Goal: Information Seeking & Learning: Check status

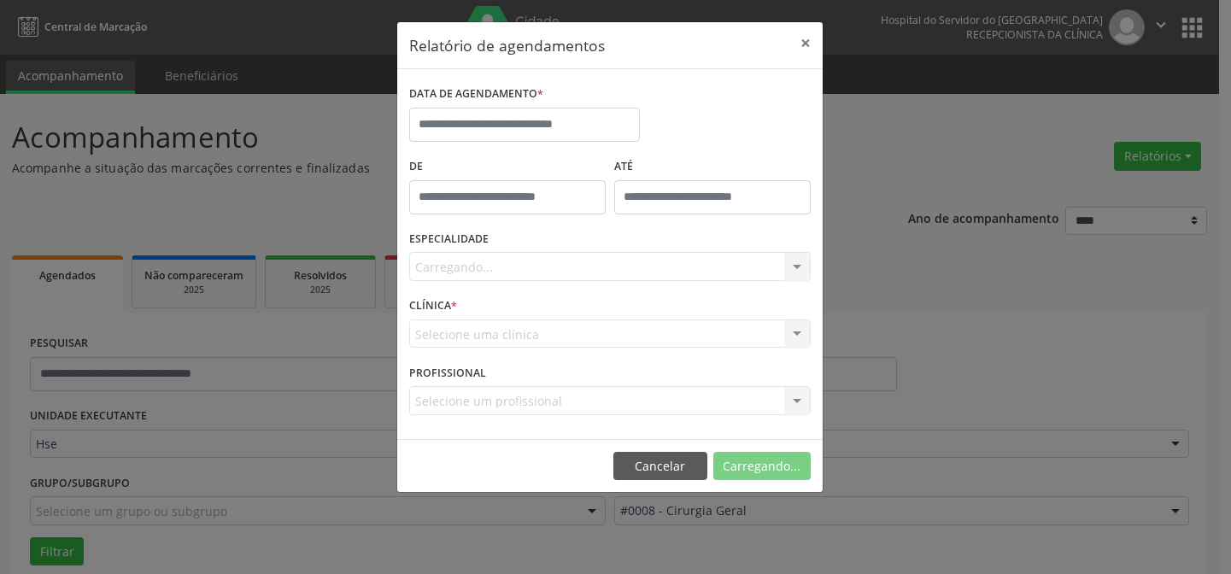
select select "*"
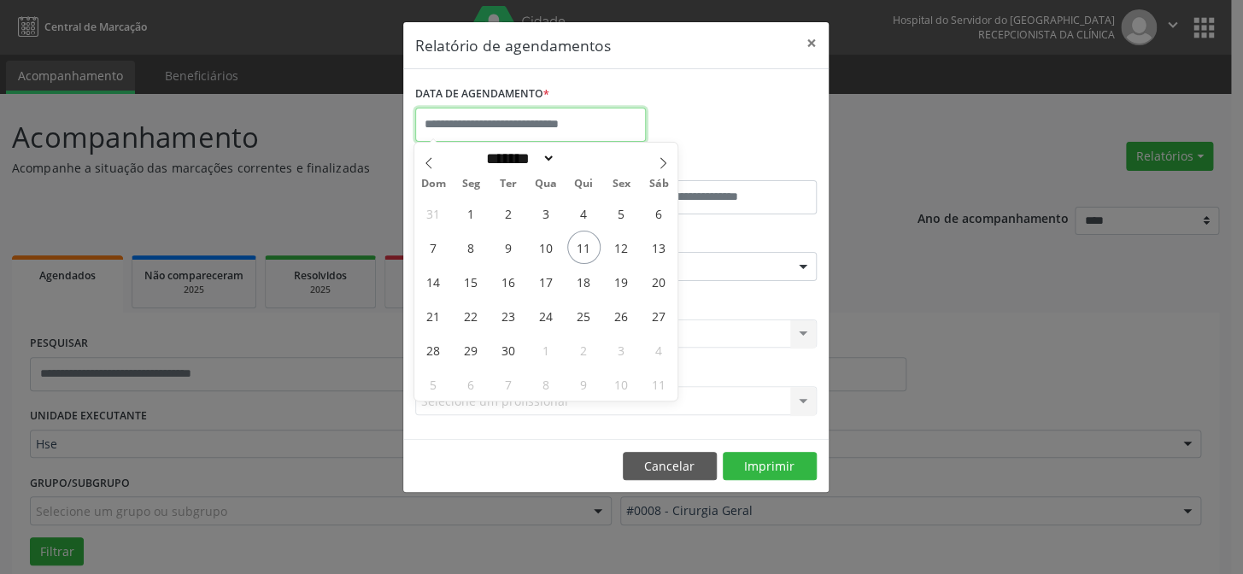
click at [562, 122] on input "text" at bounding box center [530, 125] width 231 height 34
click at [589, 249] on span "11" at bounding box center [583, 247] width 33 height 33
type input "**********"
click at [589, 249] on span "11" at bounding box center [583, 247] width 33 height 33
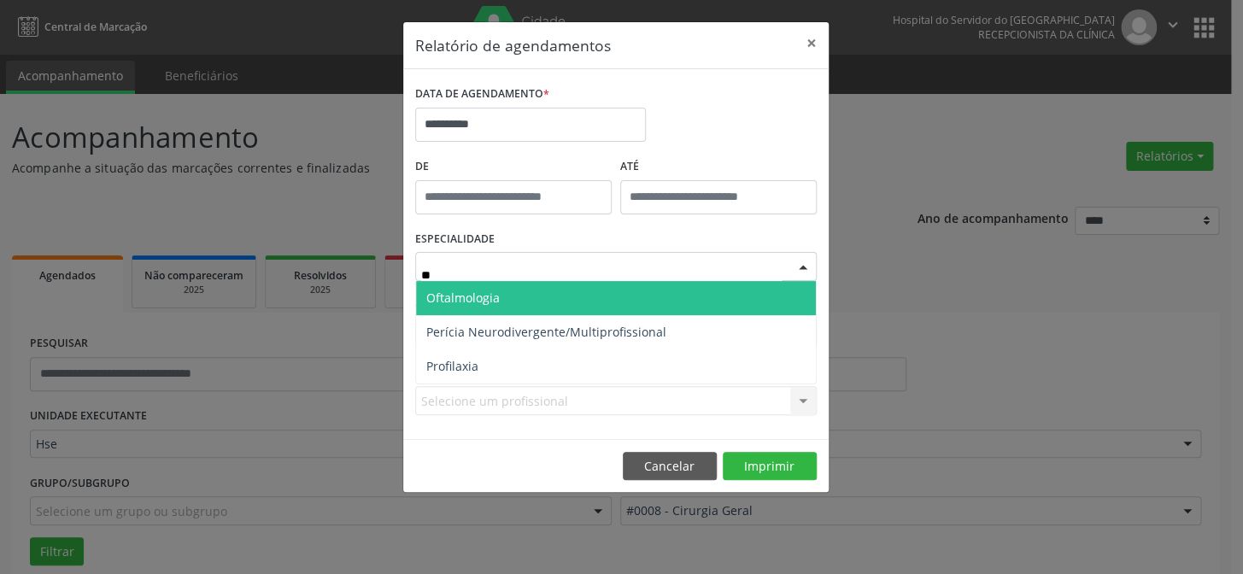
click at [659, 301] on span "Oftalmologia" at bounding box center [616, 298] width 400 height 34
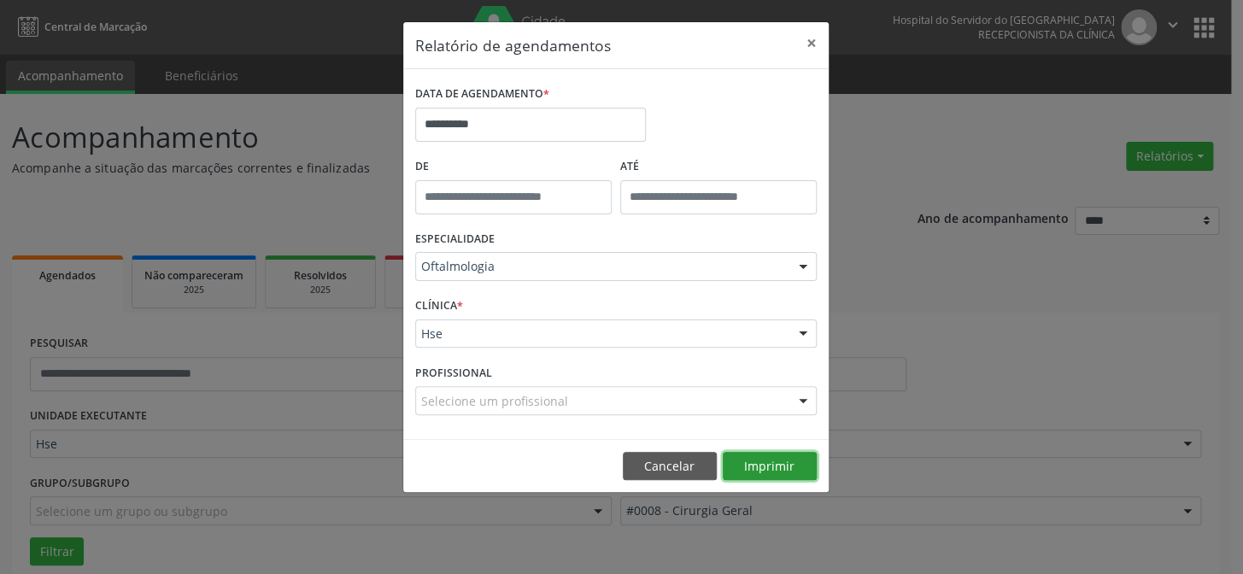
click at [780, 464] on button "Imprimir" at bounding box center [770, 466] width 94 height 29
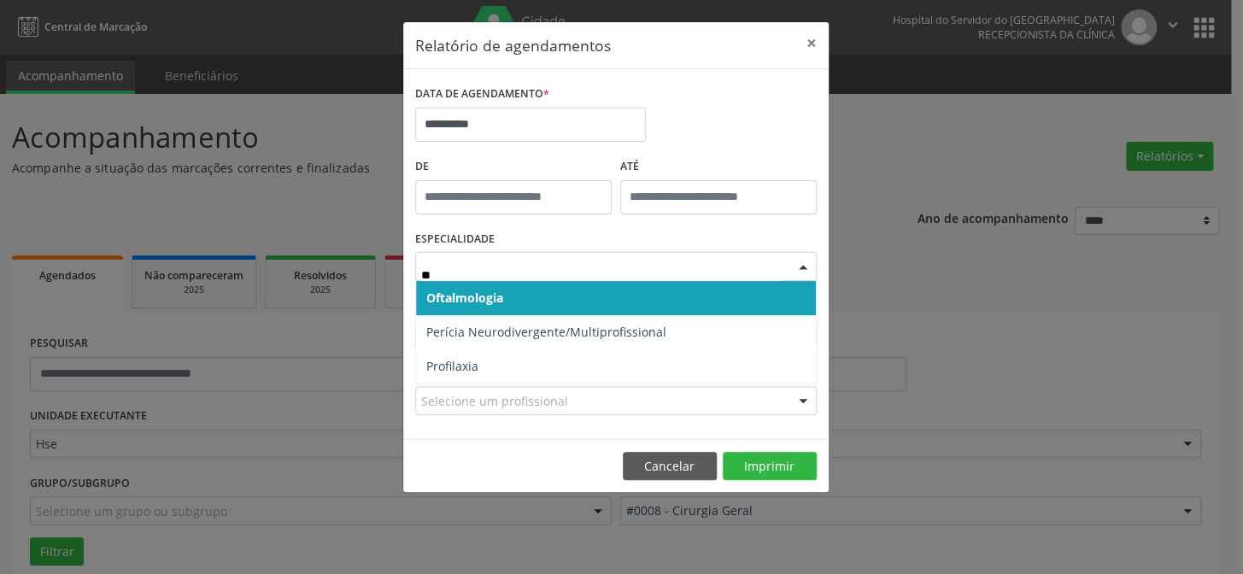
click at [693, 300] on span "Oftalmologia" at bounding box center [616, 298] width 400 height 34
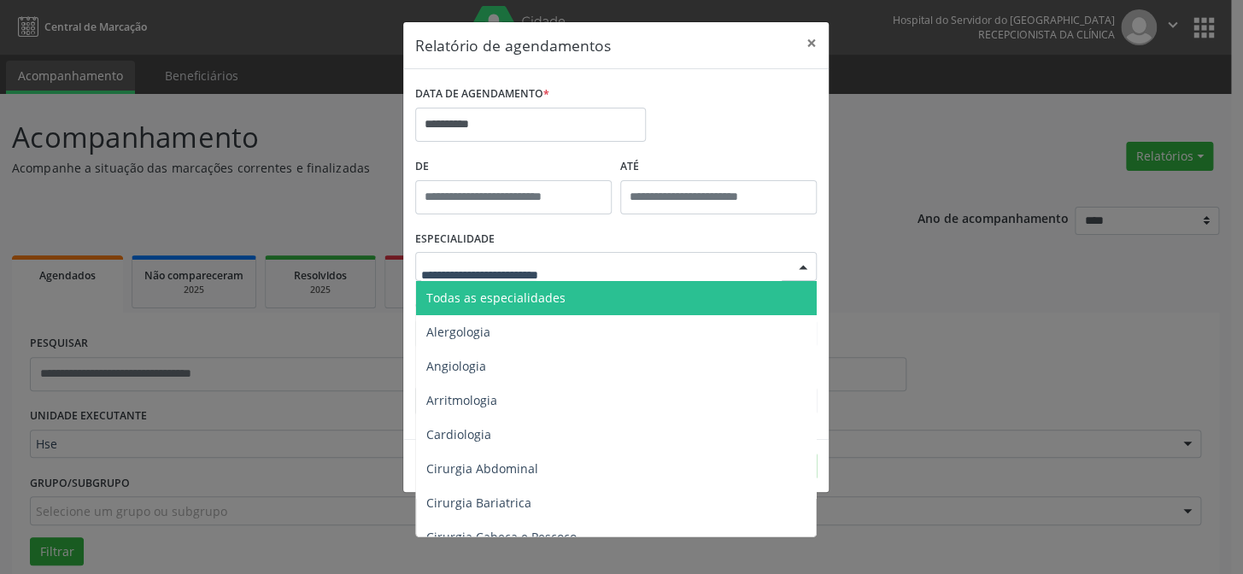
click at [555, 277] on div at bounding box center [616, 266] width 402 height 29
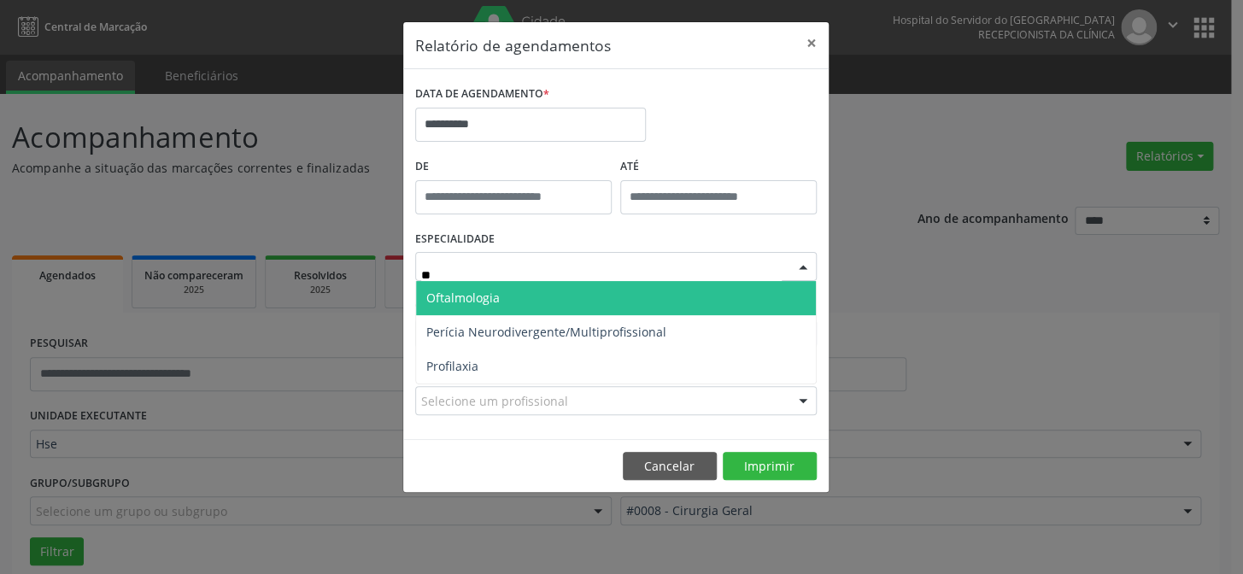
click at [572, 294] on span "Oftalmologia" at bounding box center [616, 298] width 400 height 34
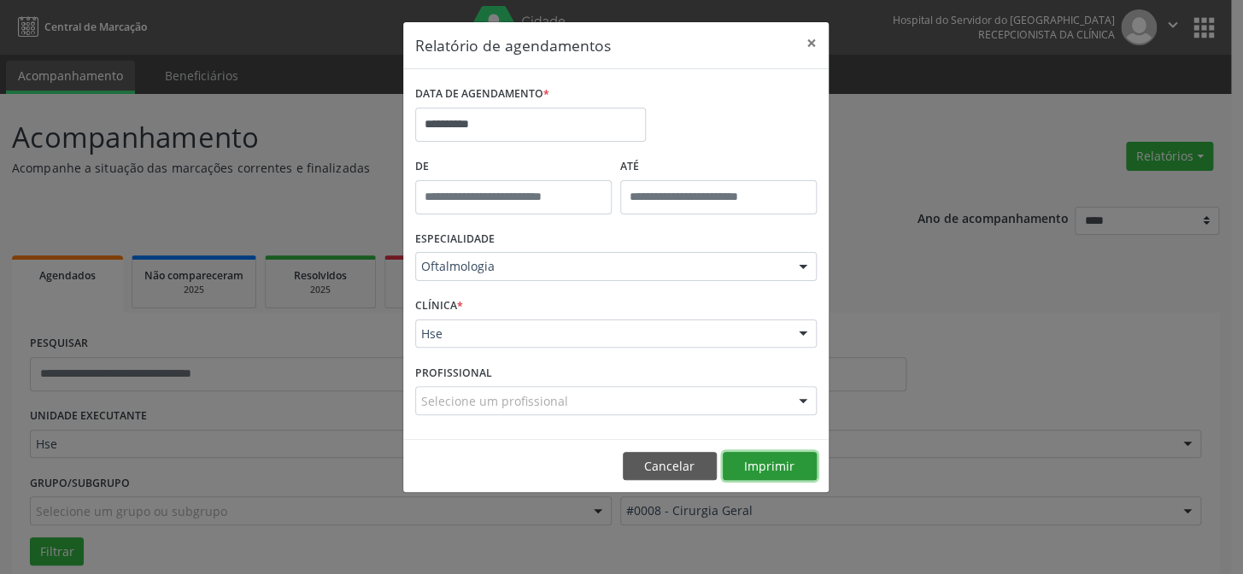
click at [736, 457] on button "Imprimir" at bounding box center [770, 466] width 94 height 29
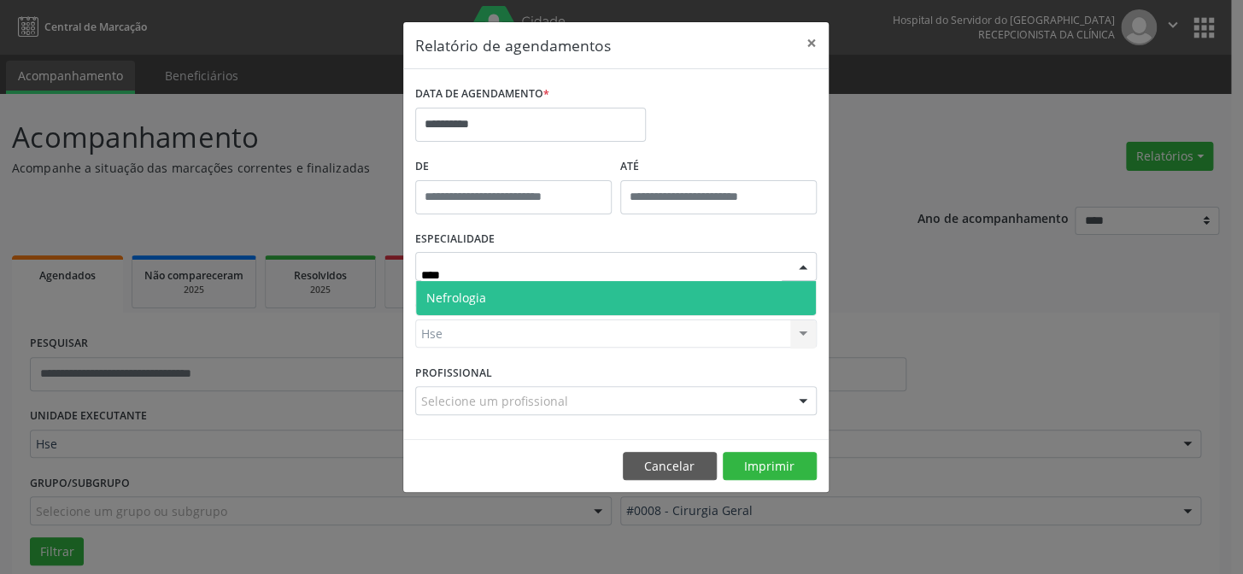
type input "*****"
click at [497, 293] on span "Nefrologia" at bounding box center [616, 298] width 400 height 34
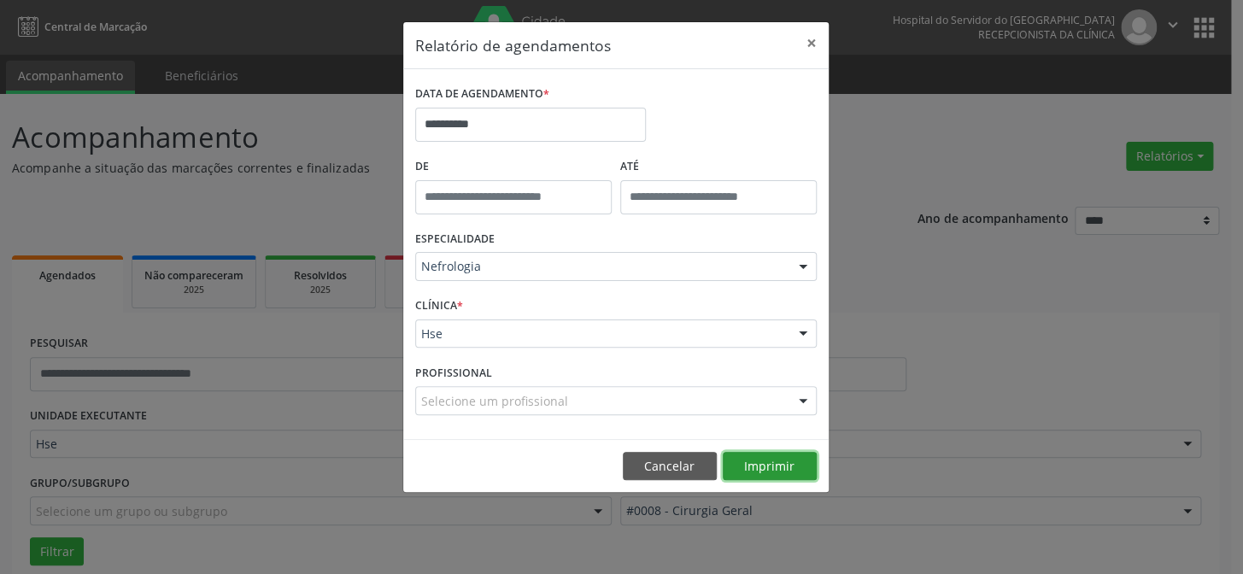
click at [779, 472] on button "Imprimir" at bounding box center [770, 466] width 94 height 29
click at [811, 36] on button "×" at bounding box center [811, 43] width 34 height 42
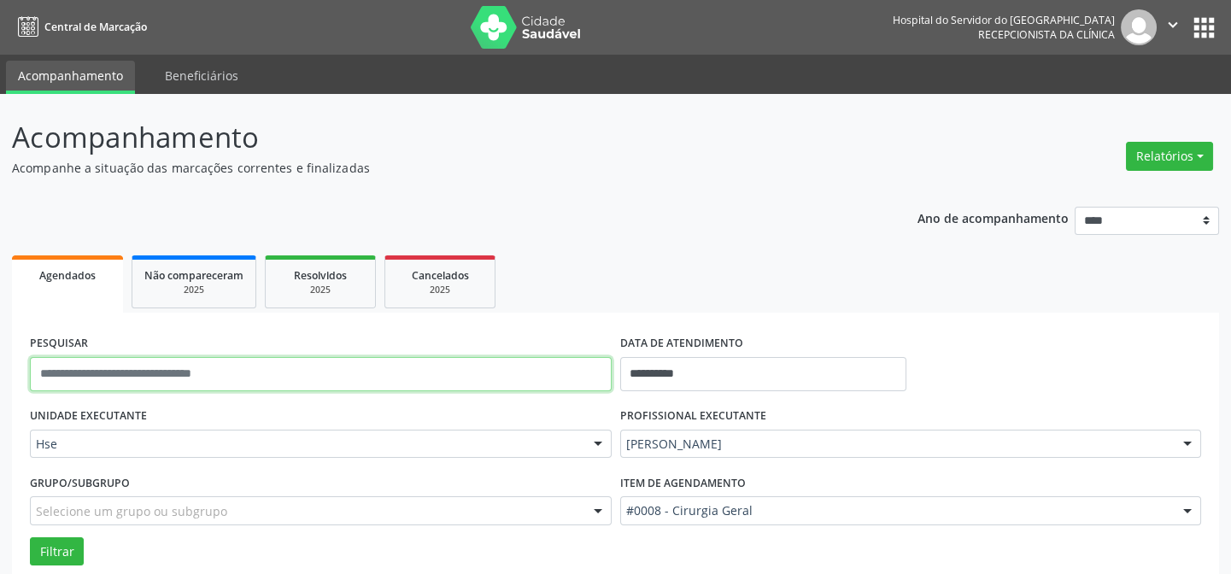
click at [287, 382] on input "text" at bounding box center [321, 374] width 582 height 34
click at [30, 537] on button "Filtrar" at bounding box center [57, 551] width 54 height 29
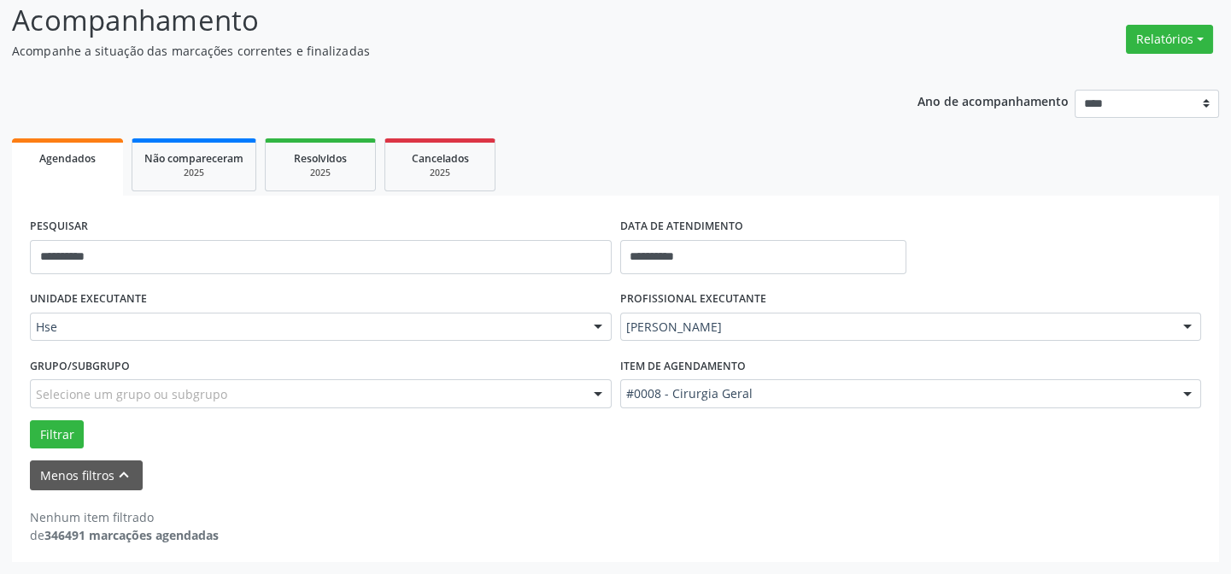
scroll to position [115, 0]
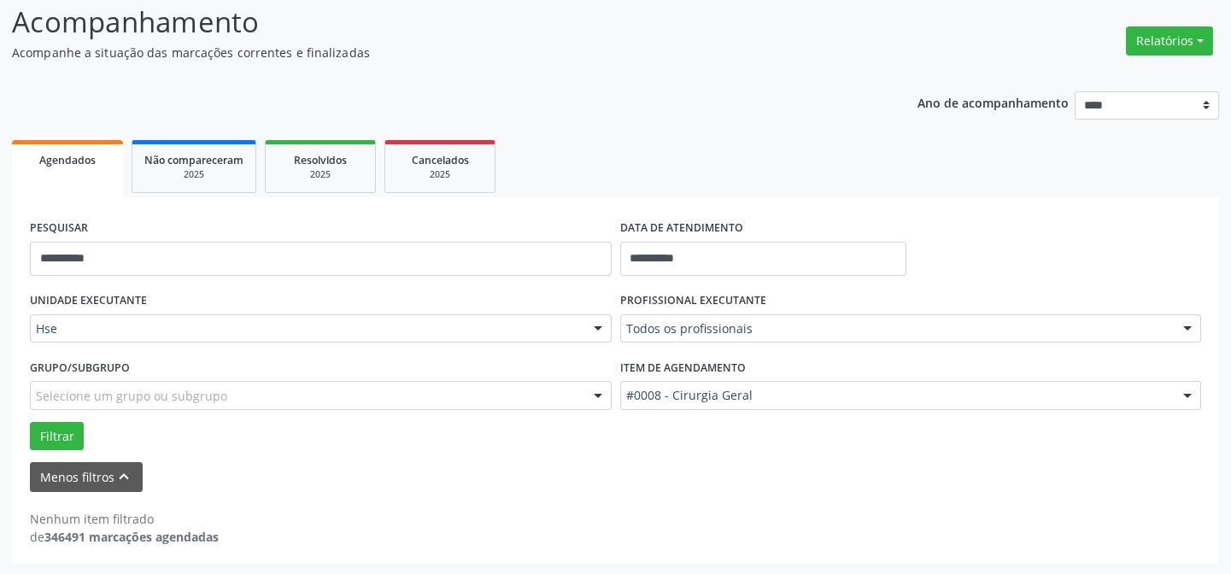
click at [802, 366] on div "Item de agendamento #0008 - Cirurgia Geral #0000 - Alergologia #0001 - Angiolog…" at bounding box center [911, 382] width 582 height 55
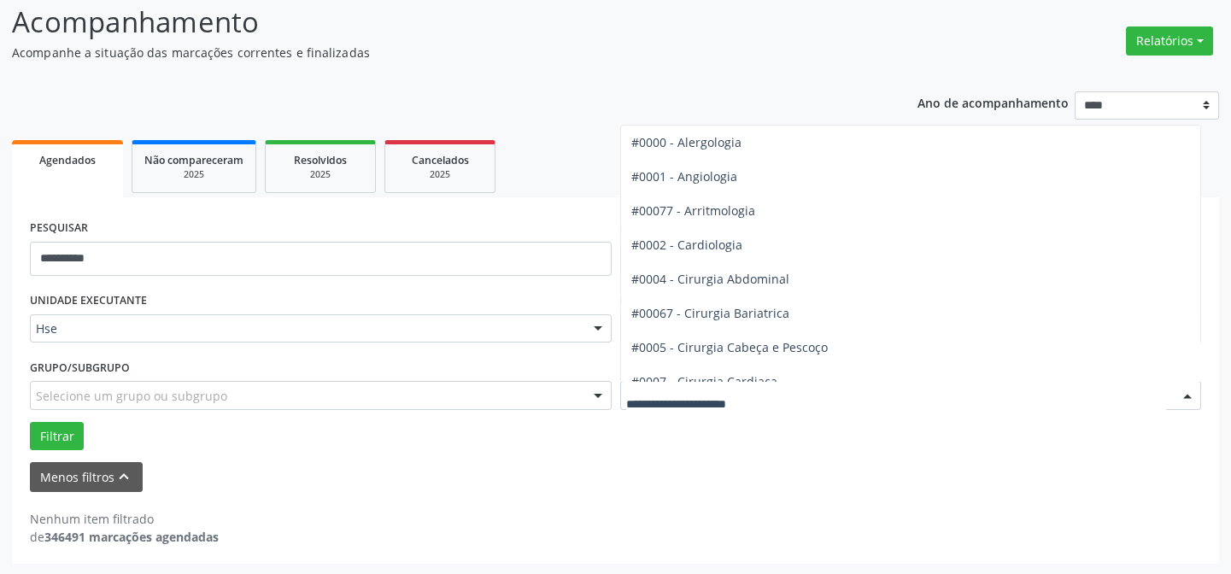
click at [826, 401] on input "text" at bounding box center [896, 404] width 541 height 34
click at [835, 465] on div "Menos filtros keyboard_arrow_up" at bounding box center [616, 477] width 1180 height 30
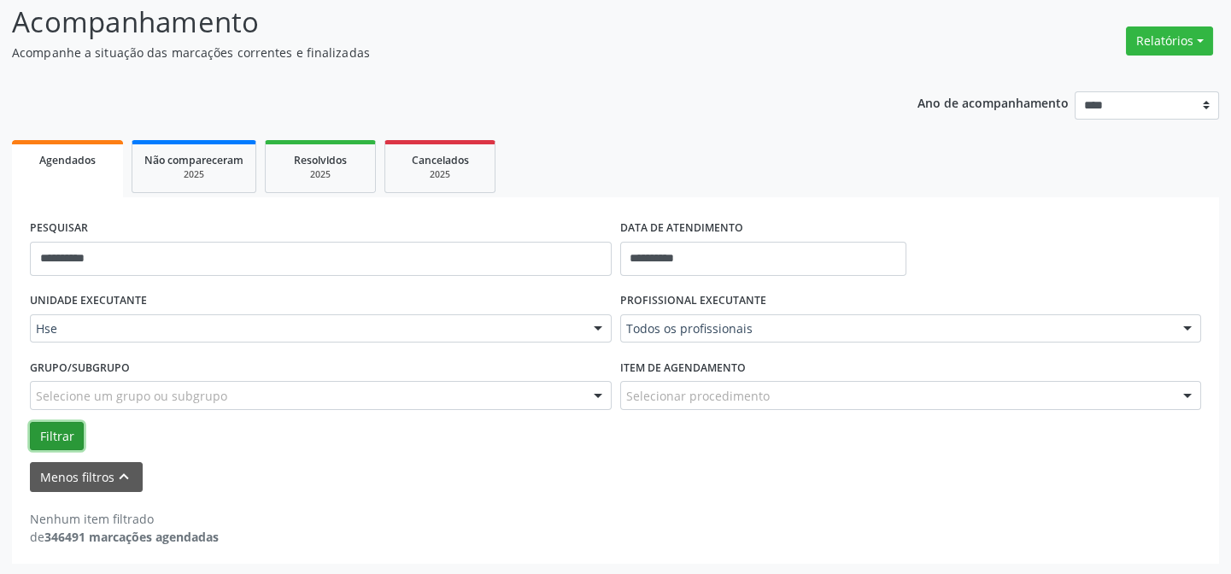
click at [52, 435] on button "Filtrar" at bounding box center [57, 436] width 54 height 29
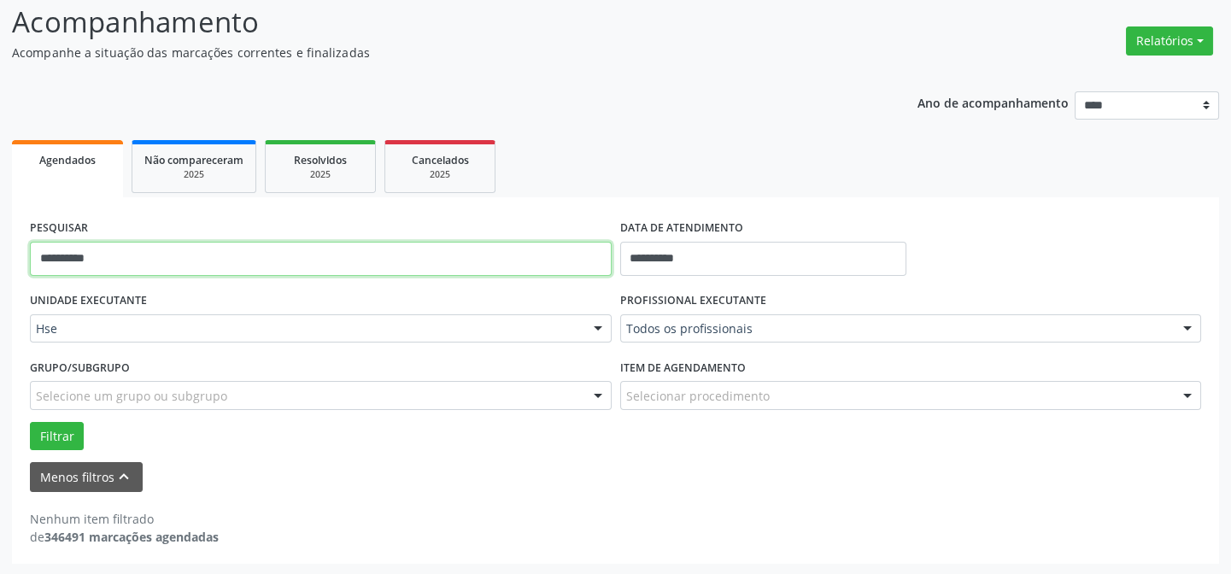
drag, startPoint x: 140, startPoint y: 255, endPoint x: 0, endPoint y: 250, distance: 140.2
click at [0, 250] on div "**********" at bounding box center [615, 277] width 1231 height 597
type input "**********"
click at [30, 422] on button "Filtrar" at bounding box center [57, 436] width 54 height 29
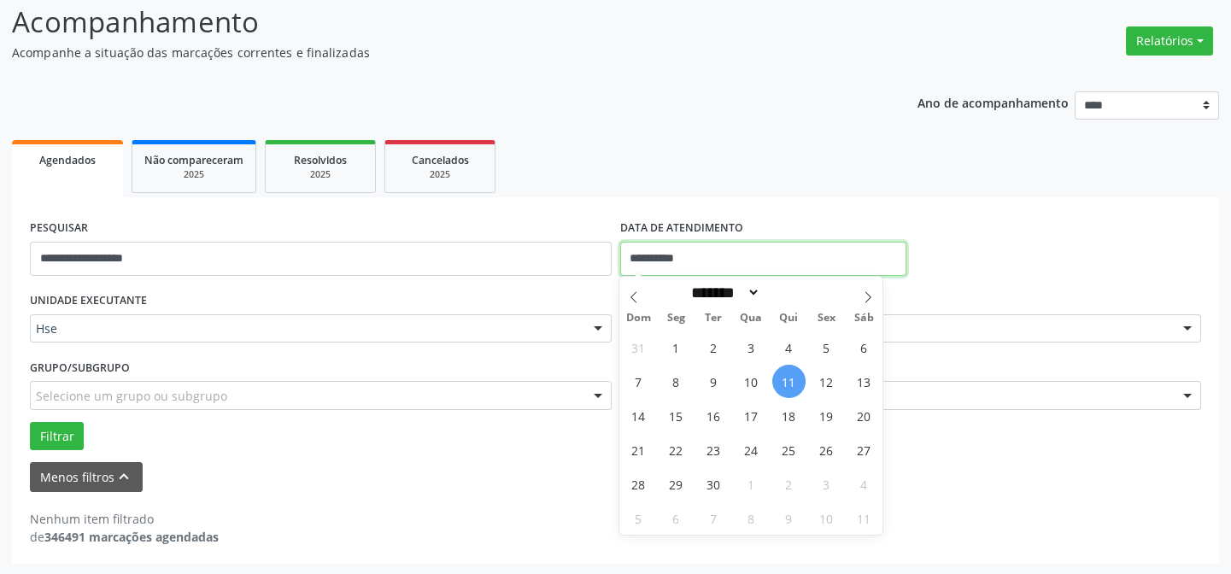
click at [748, 254] on input "**********" at bounding box center [763, 259] width 286 height 34
click at [200, 462] on div "Menos filtros keyboard_arrow_up" at bounding box center [616, 477] width 1180 height 30
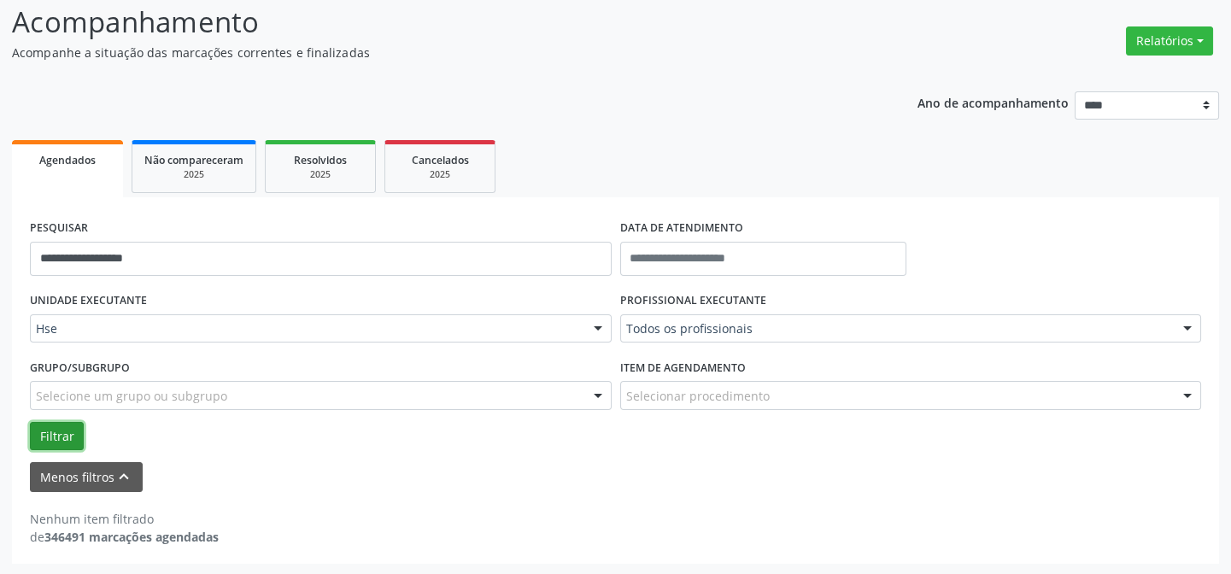
click at [53, 431] on button "Filtrar" at bounding box center [57, 436] width 54 height 29
click at [114, 476] on icon "keyboard_arrow_up" at bounding box center [123, 476] width 19 height 19
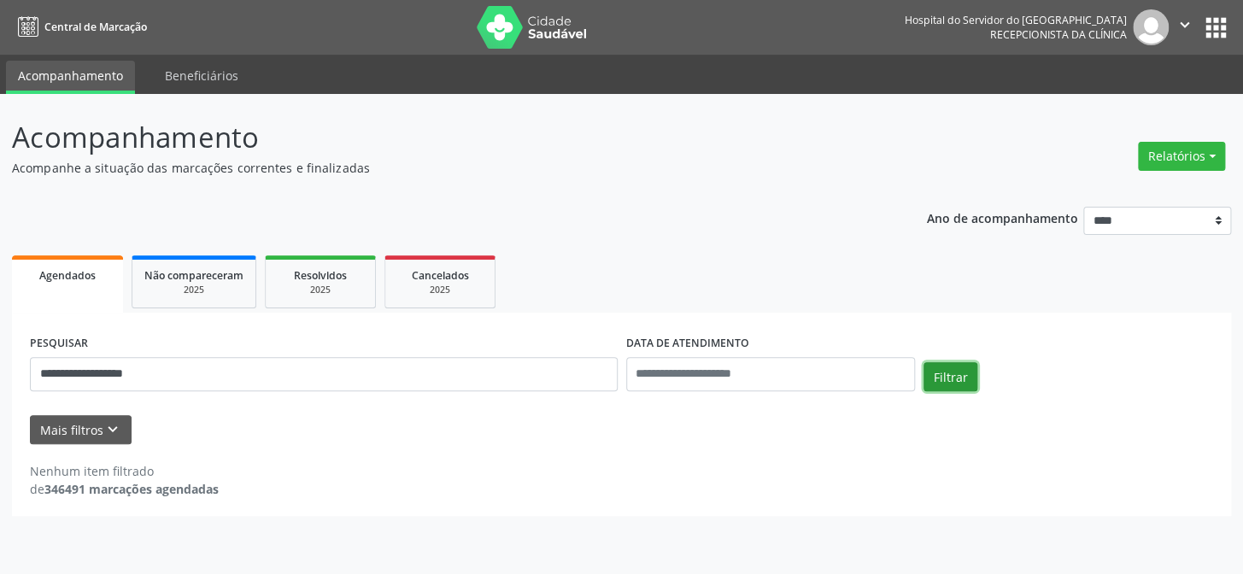
click at [954, 374] on button "Filtrar" at bounding box center [950, 376] width 54 height 29
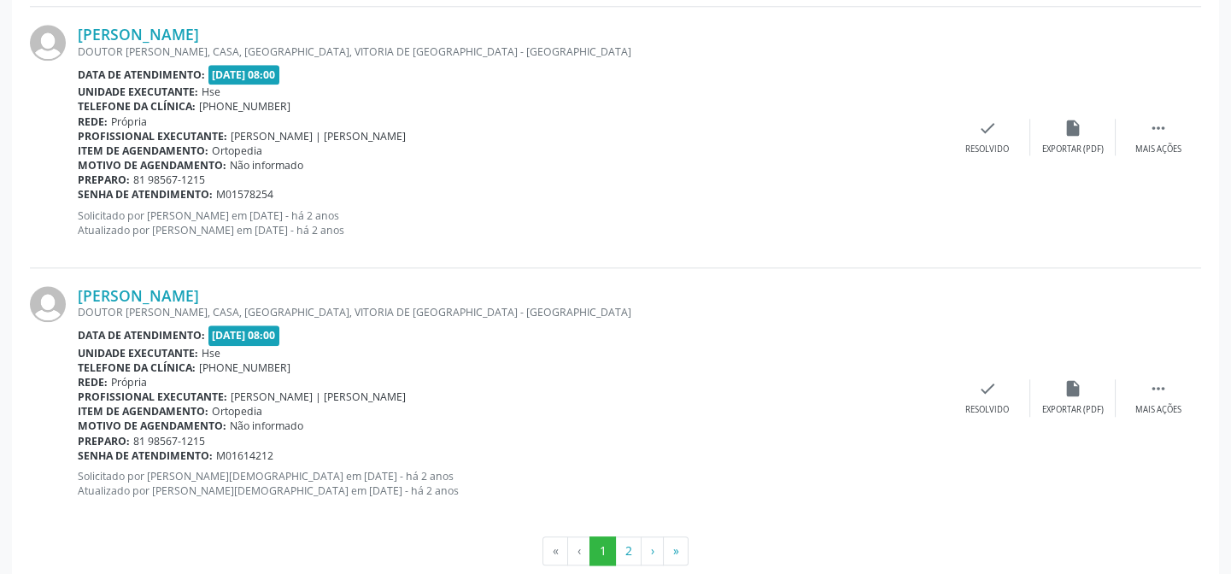
scroll to position [3925, 0]
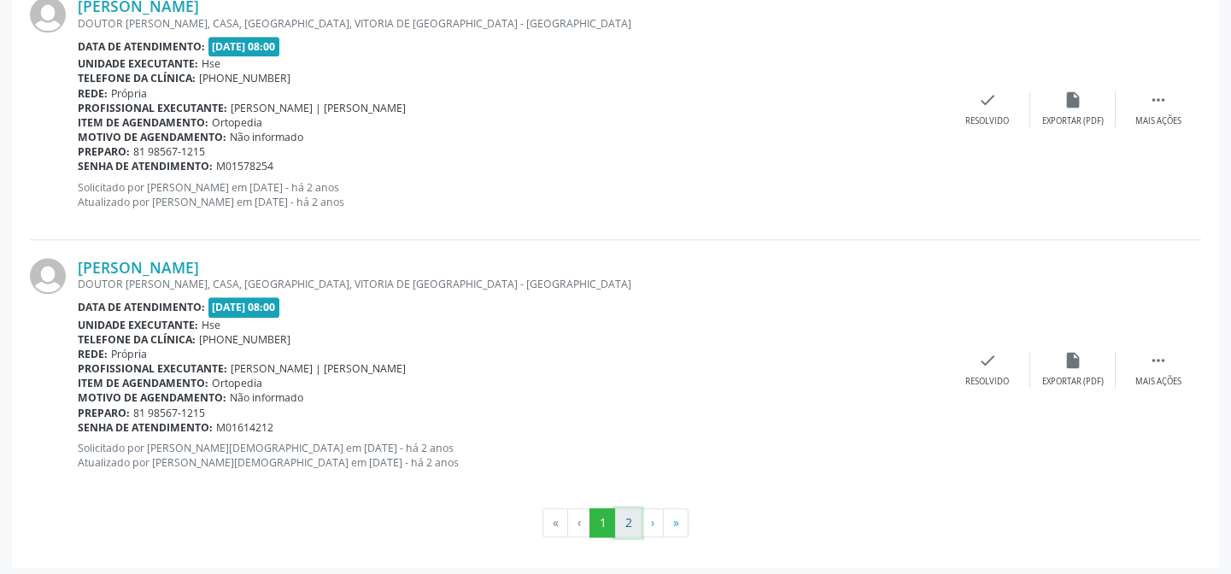
click at [626, 521] on button "2" at bounding box center [628, 522] width 26 height 29
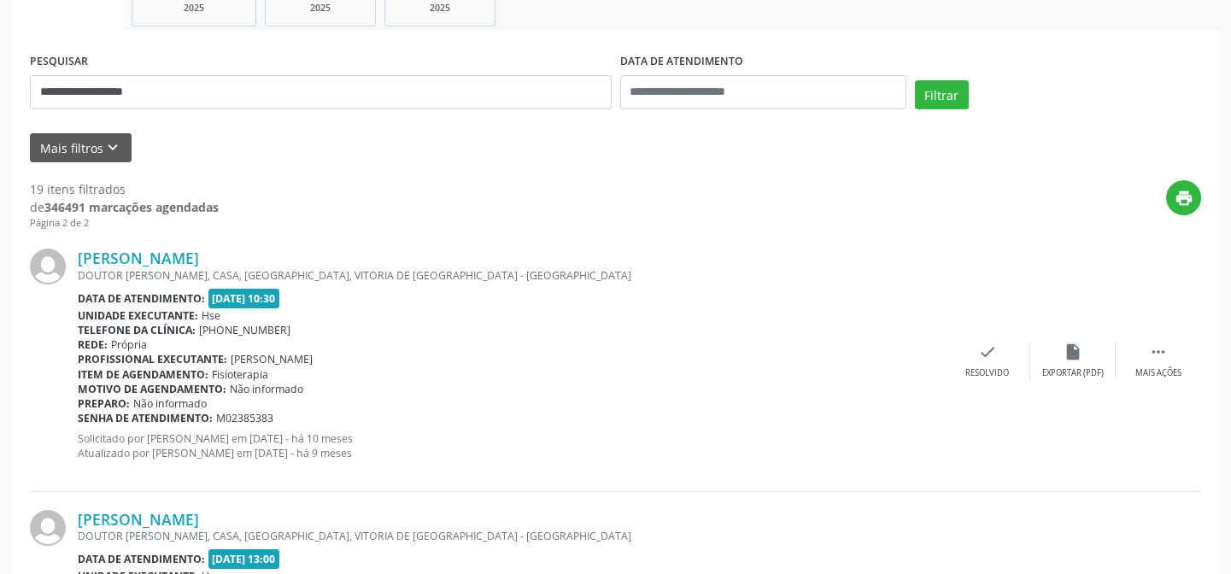
scroll to position [49, 0]
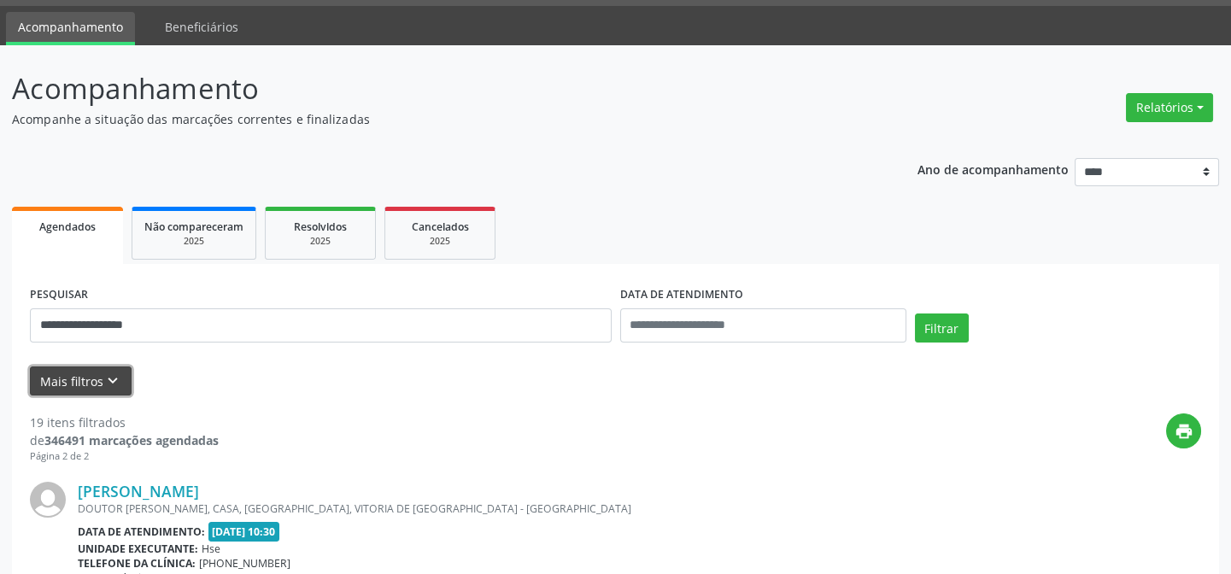
click at [112, 376] on icon "keyboard_arrow_down" at bounding box center [112, 381] width 19 height 19
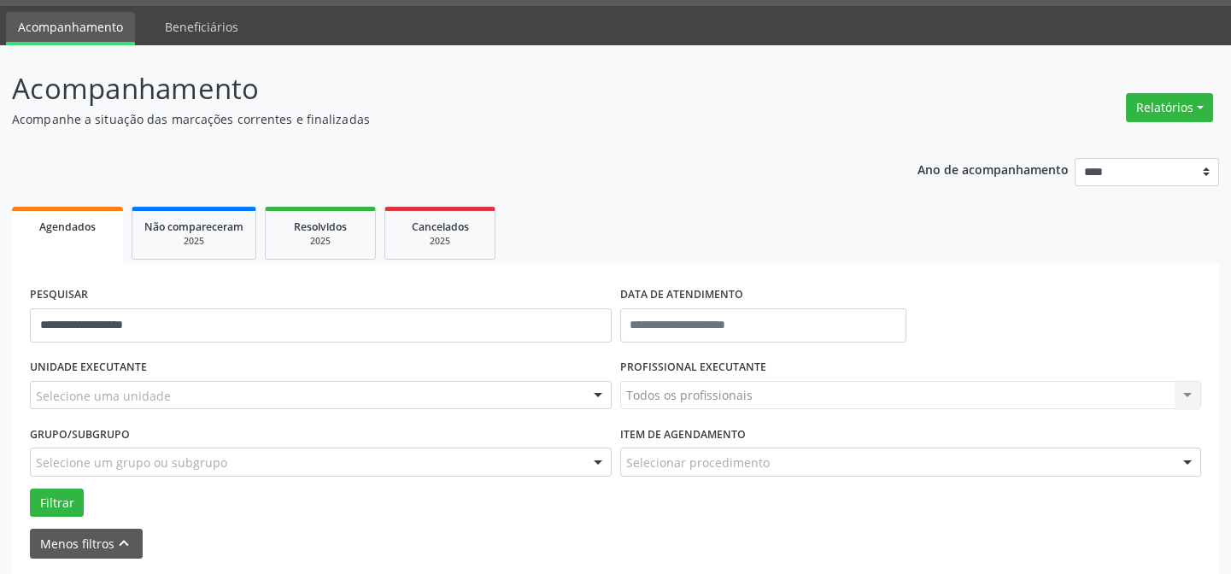
click at [168, 392] on div "Selecione uma unidade" at bounding box center [321, 395] width 582 height 29
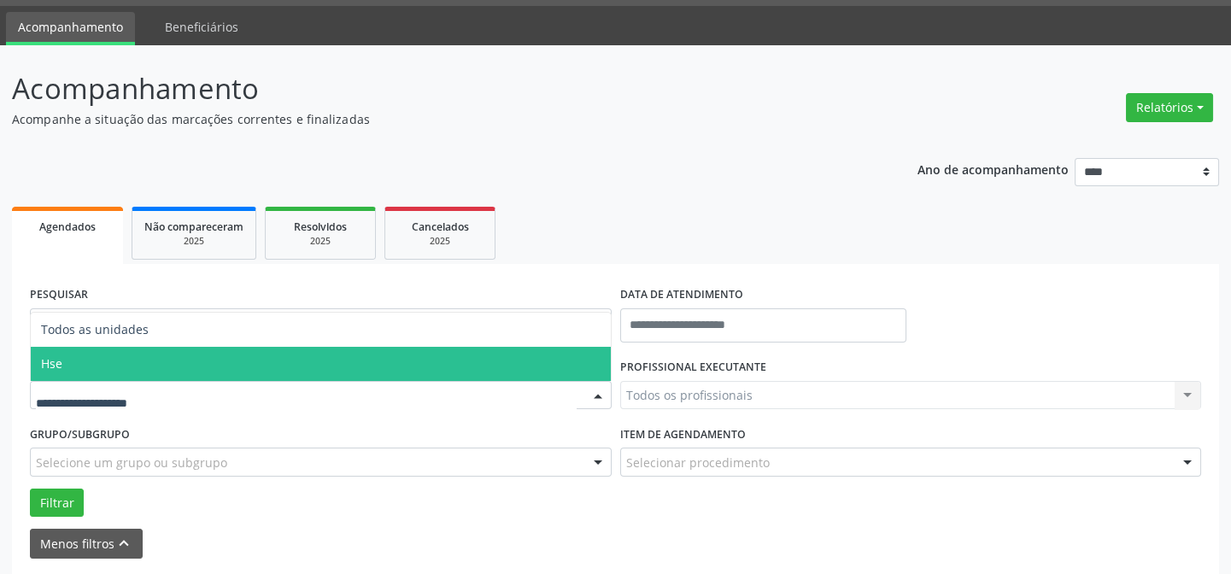
click at [151, 370] on span "Hse" at bounding box center [321, 364] width 580 height 34
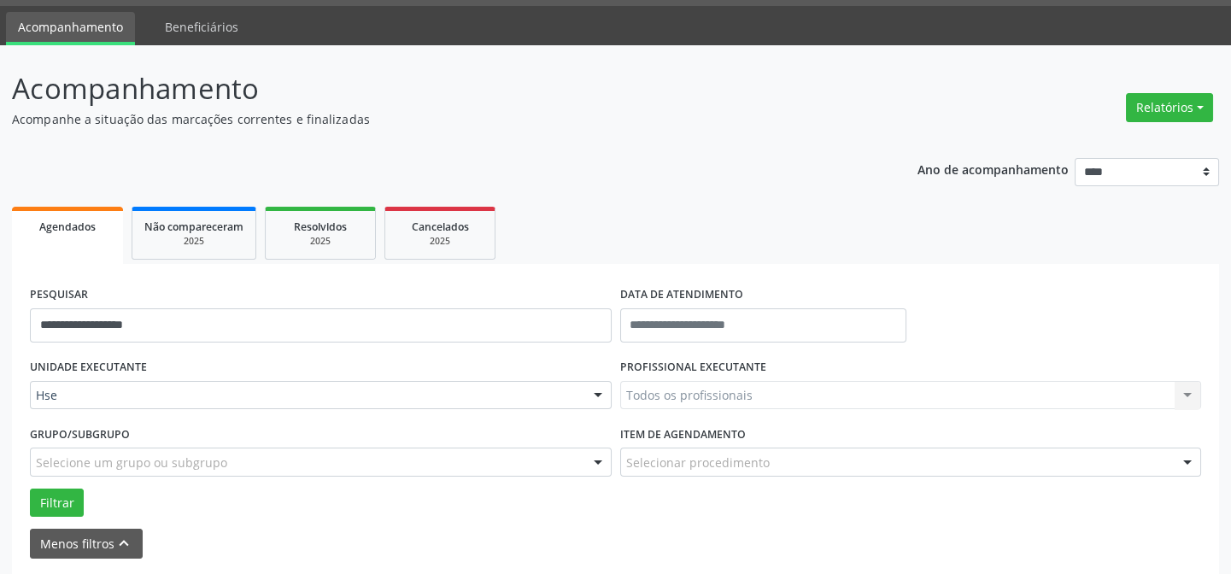
click at [705, 384] on div "Todos os profissionais Todos os profissionais [PERSON_NAME] Interaminense Junio…" at bounding box center [911, 395] width 582 height 29
click at [695, 331] on input "text" at bounding box center [763, 325] width 286 height 34
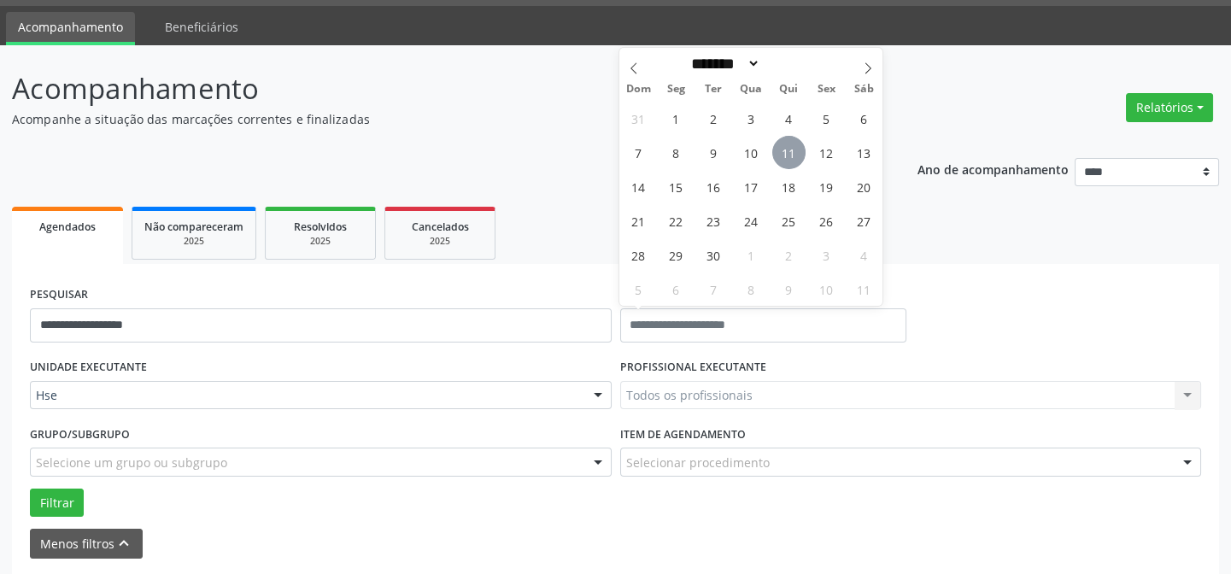
click at [781, 159] on span "11" at bounding box center [788, 152] width 33 height 33
type input "**********"
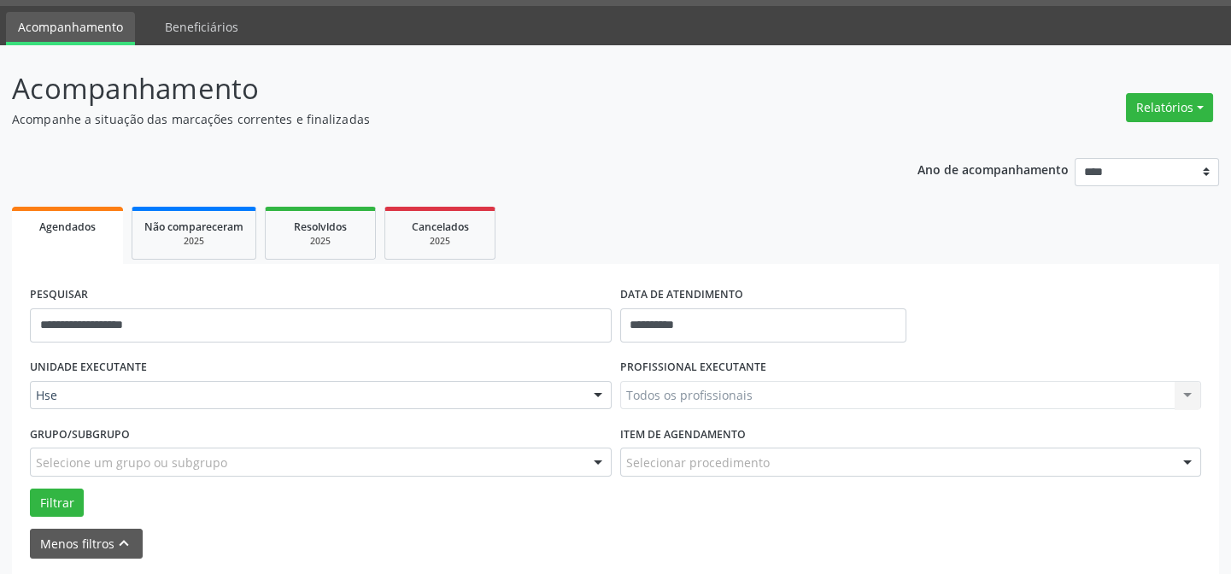
click at [712, 401] on div "Todos os profissionais Todos os profissionais [PERSON_NAME] Interaminense Junio…" at bounding box center [911, 395] width 582 height 29
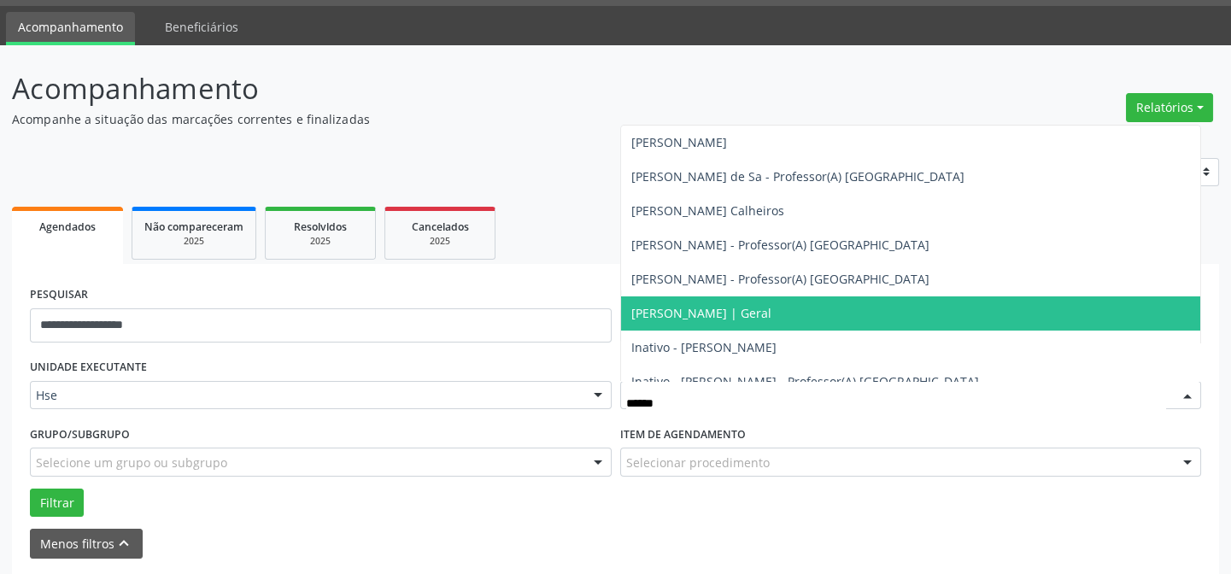
type input "*******"
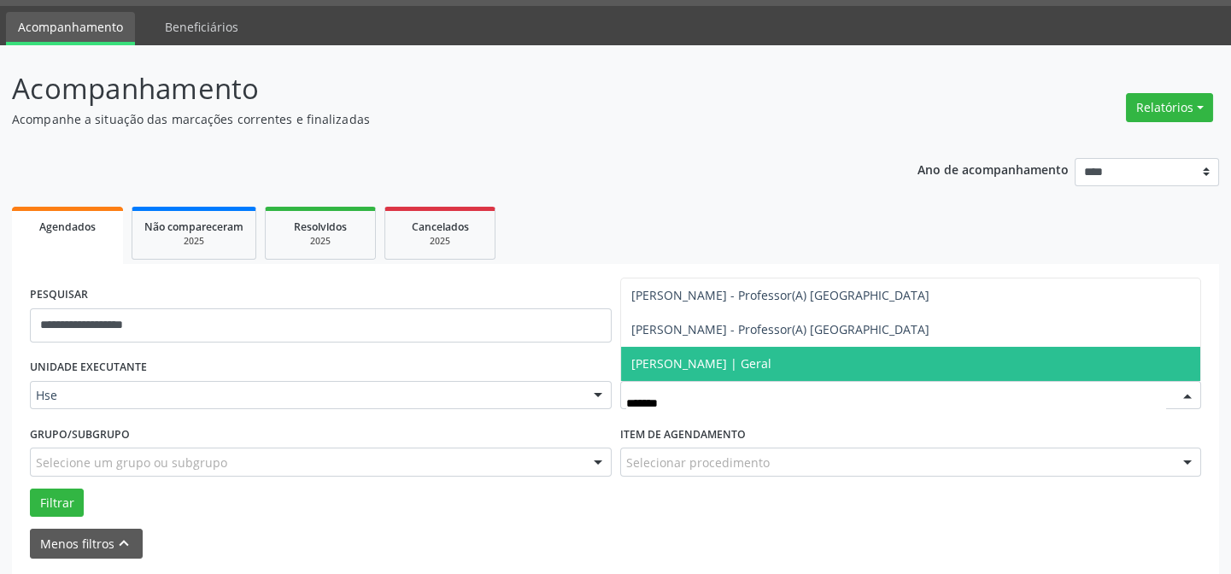
click at [716, 357] on span "[PERSON_NAME] | Geral" at bounding box center [701, 363] width 140 height 16
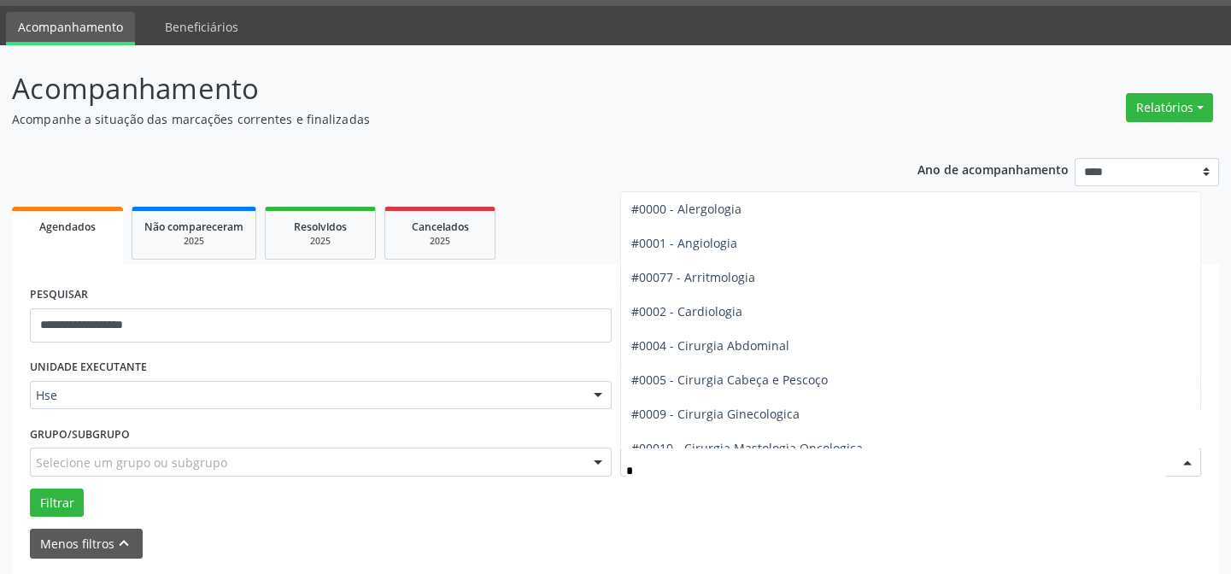
type input "**"
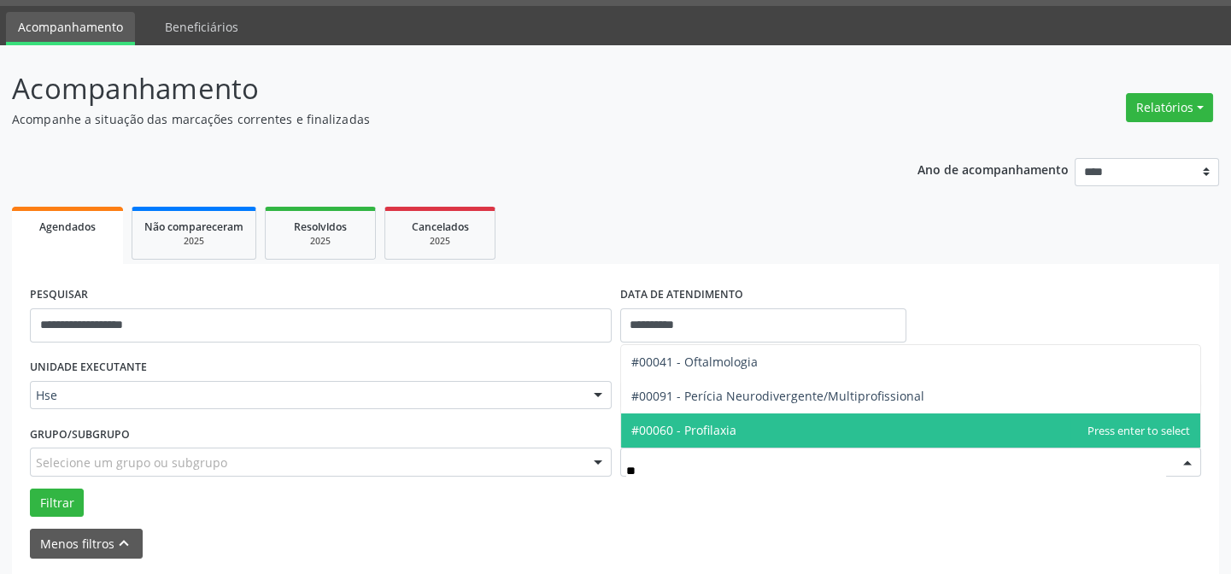
scroll to position [0, 0]
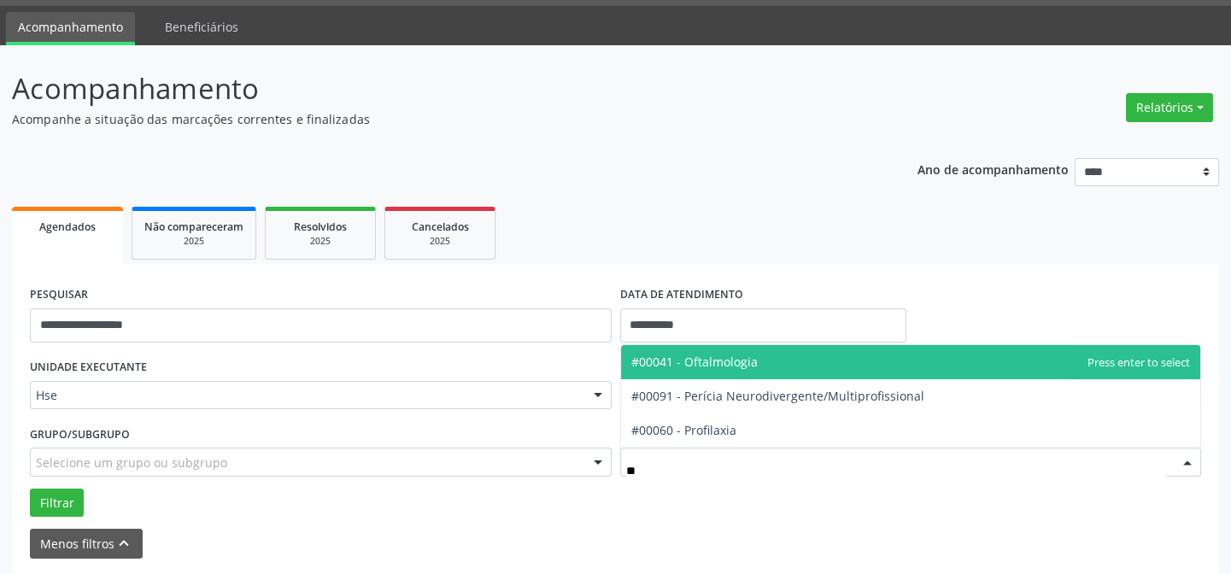
click at [729, 362] on span "#00041 - Oftalmologia" at bounding box center [694, 362] width 126 height 16
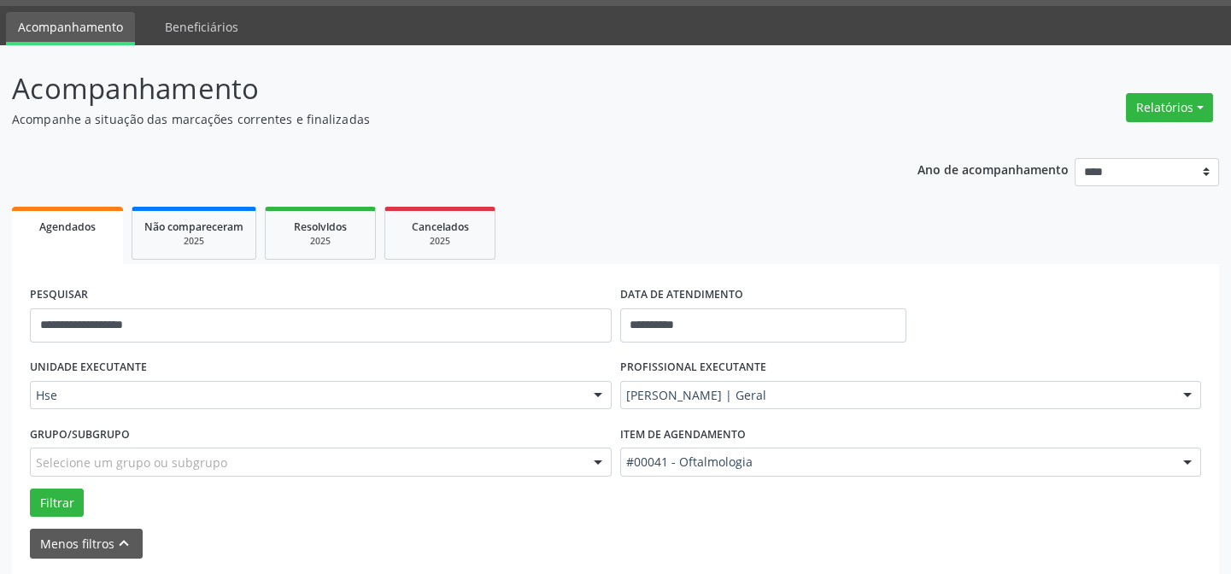
scroll to position [204, 0]
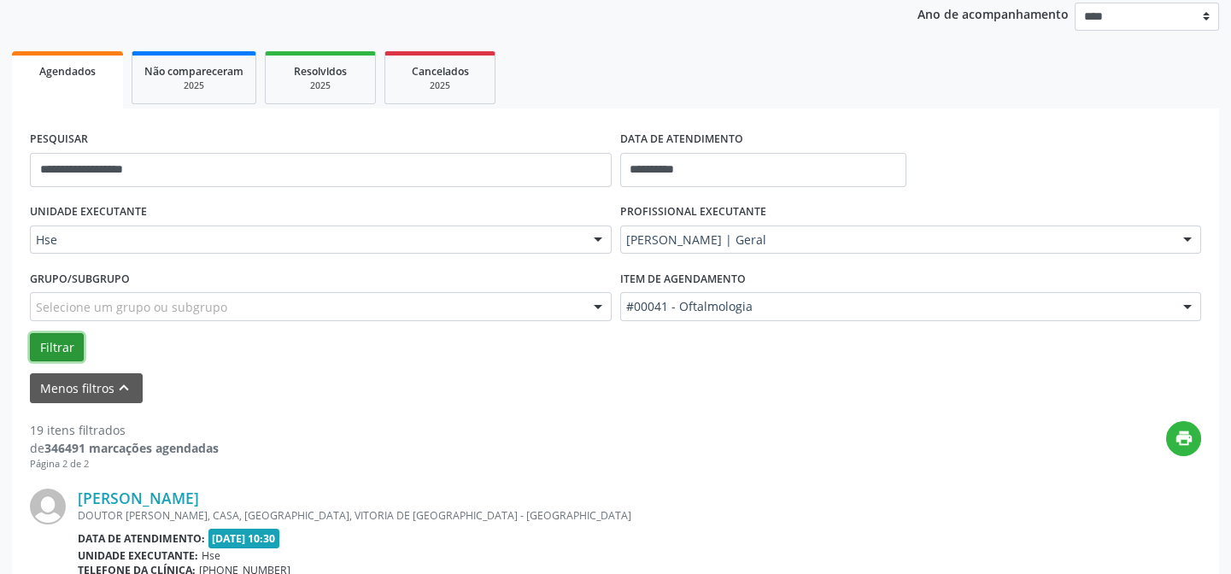
click at [50, 354] on button "Filtrar" at bounding box center [57, 347] width 54 height 29
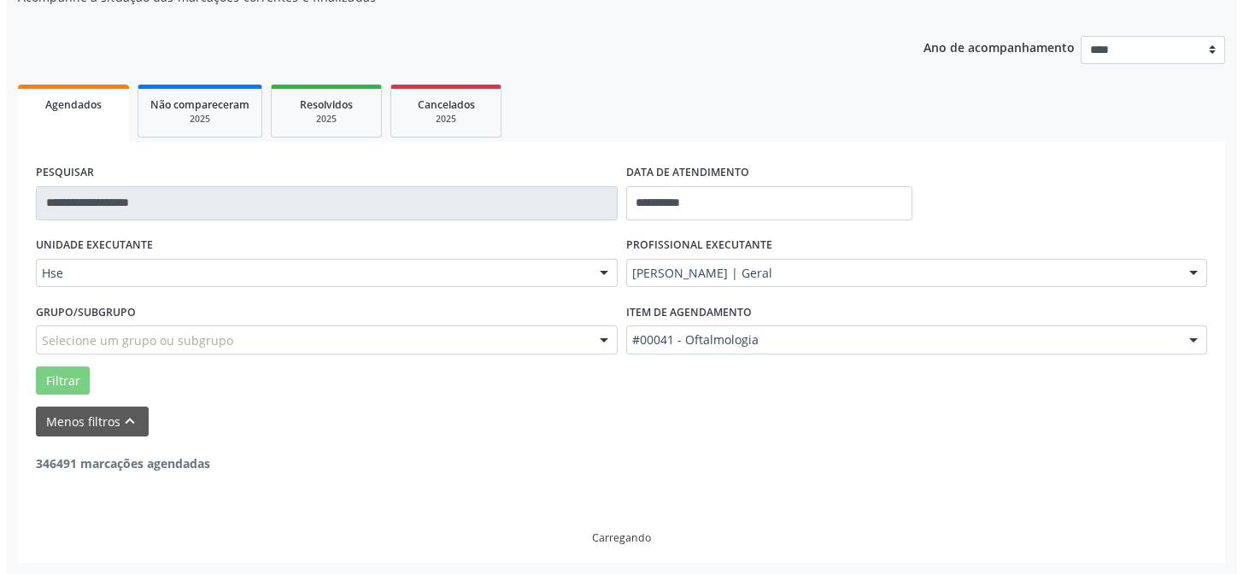
scroll to position [115, 0]
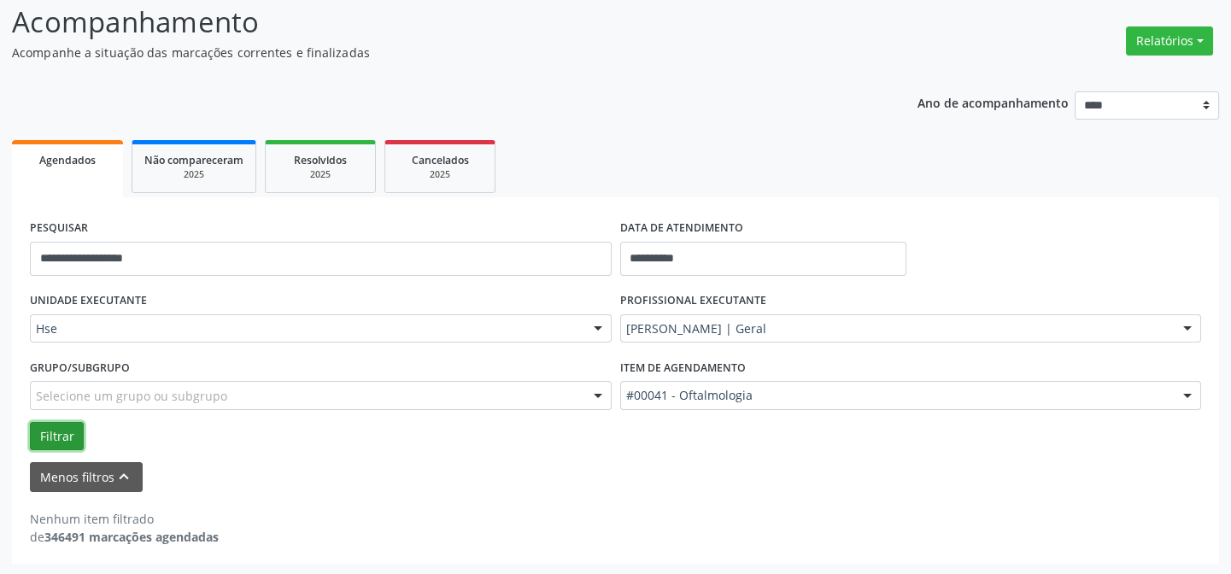
click at [64, 435] on button "Filtrar" at bounding box center [57, 436] width 54 height 29
click at [135, 17] on p "Acompanhamento" at bounding box center [434, 22] width 845 height 43
click at [1114, 34] on header "Acompanhamento Acompanhe a situação das marcações correntes e finalizadas Relat…" at bounding box center [615, 31] width 1207 height 61
click at [1143, 39] on button "Relatórios" at bounding box center [1169, 40] width 87 height 29
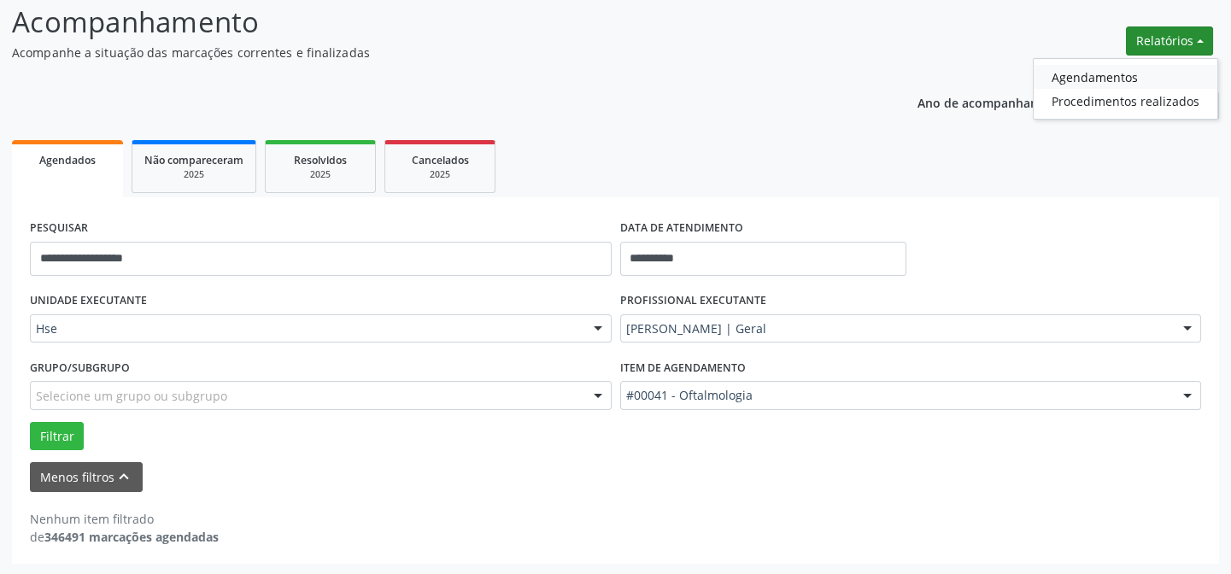
click at [1107, 76] on link "Agendamentos" at bounding box center [1126, 77] width 184 height 24
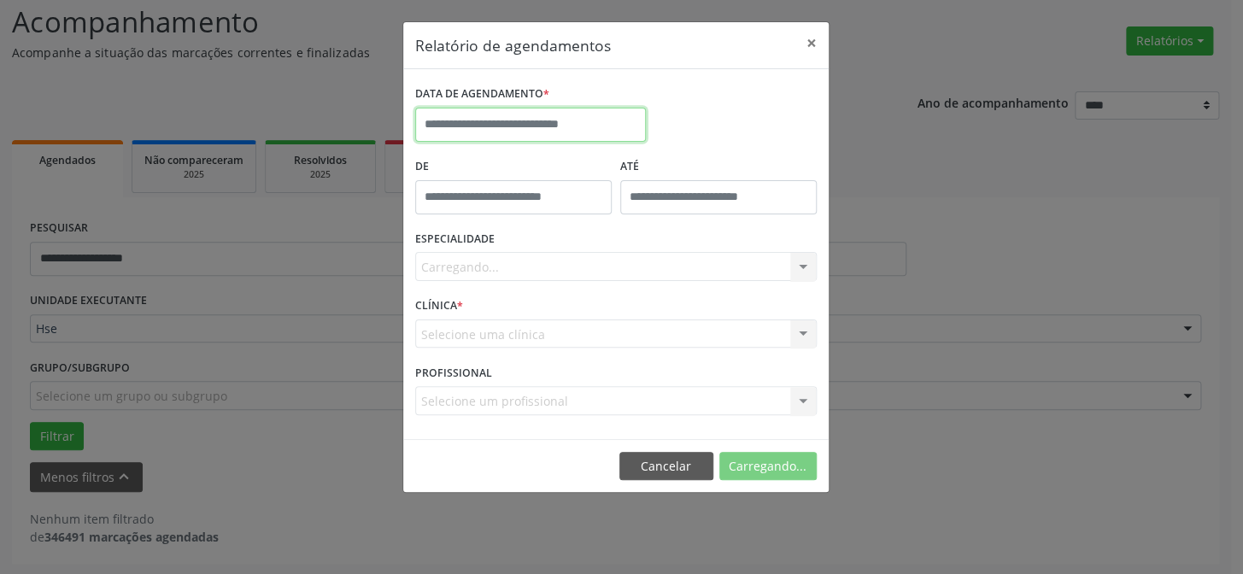
click at [552, 113] on input "text" at bounding box center [530, 125] width 231 height 34
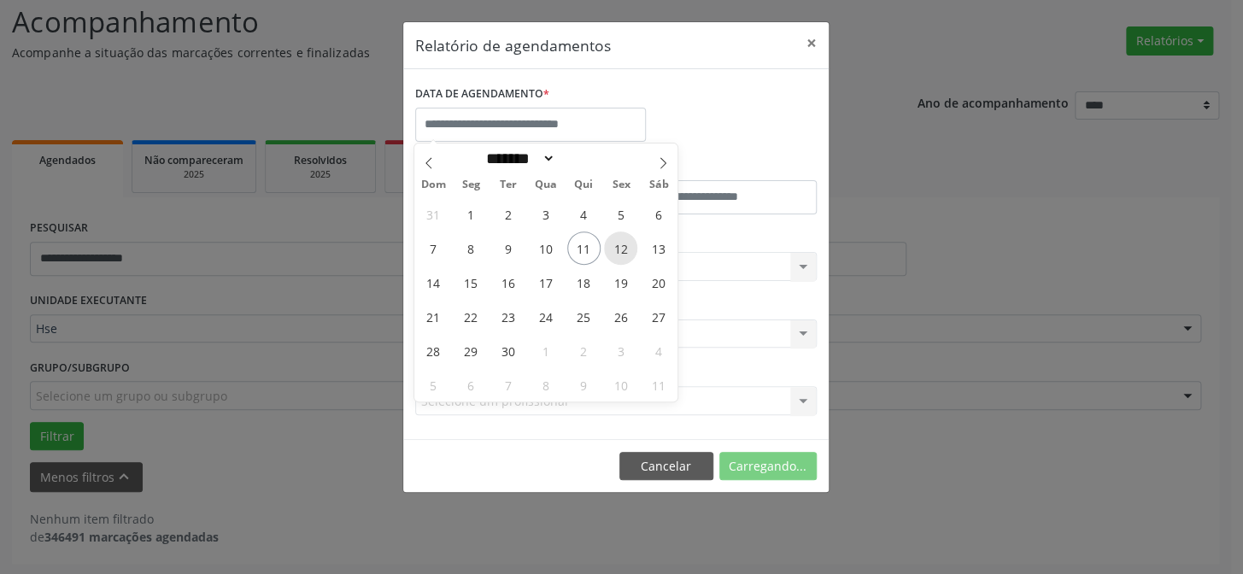
click at [624, 245] on span "12" at bounding box center [620, 248] width 33 height 33
type input "**********"
